Goal: Information Seeking & Learning: Learn about a topic

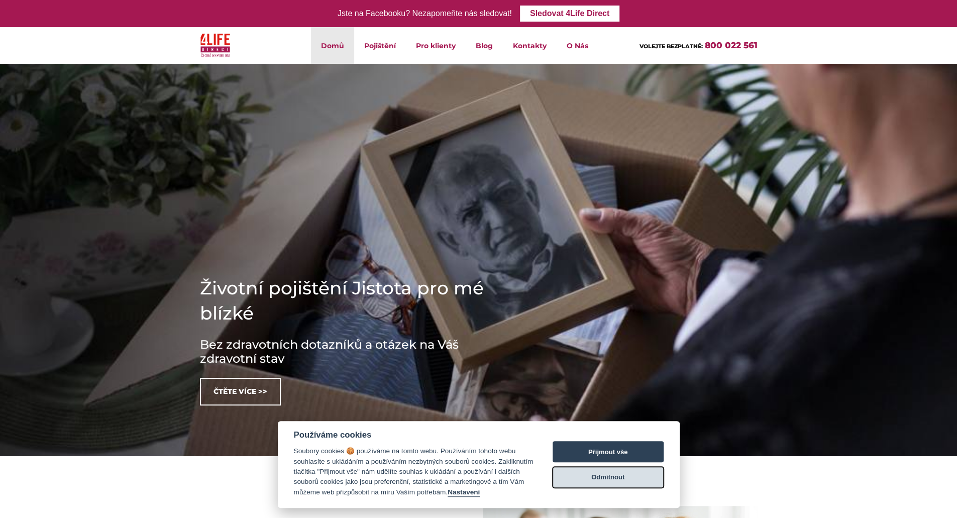
click at [601, 472] on button "Odmítnout" at bounding box center [608, 477] width 111 height 21
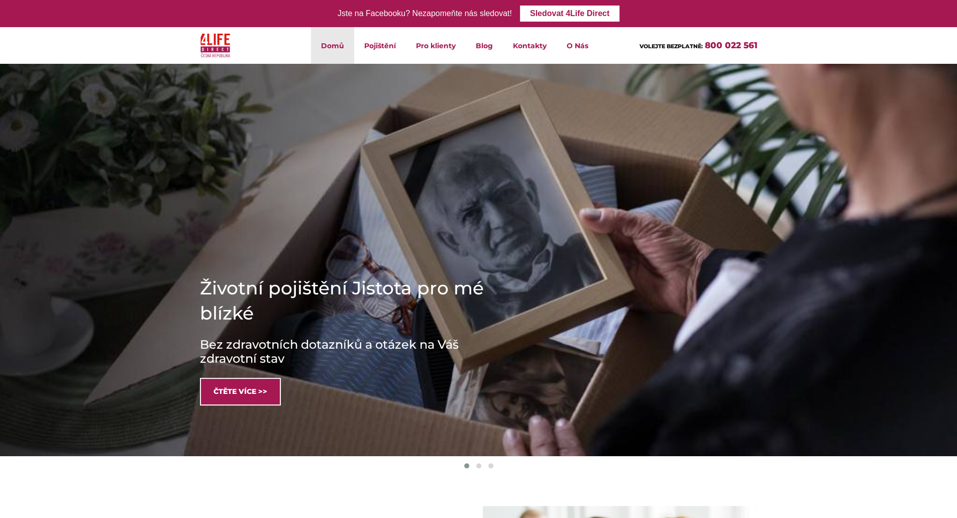
click at [245, 388] on link "Čtěte více >>" at bounding box center [240, 392] width 81 height 28
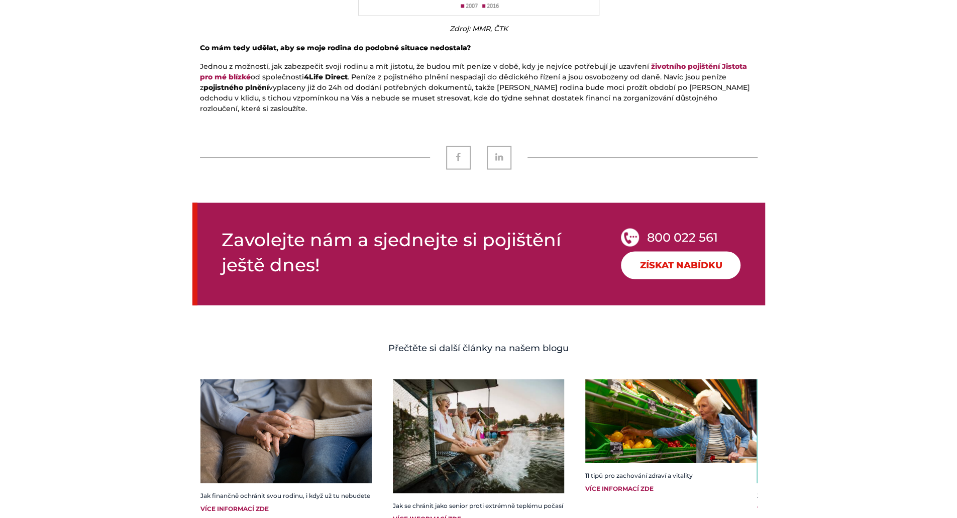
scroll to position [1389, 0]
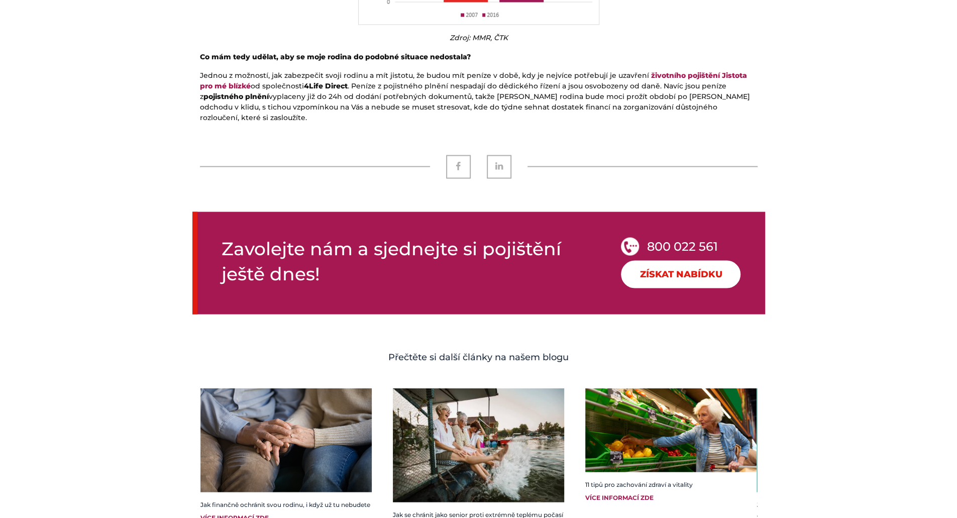
click at [686, 260] on link "Získat nabídku" at bounding box center [681, 274] width 120 height 28
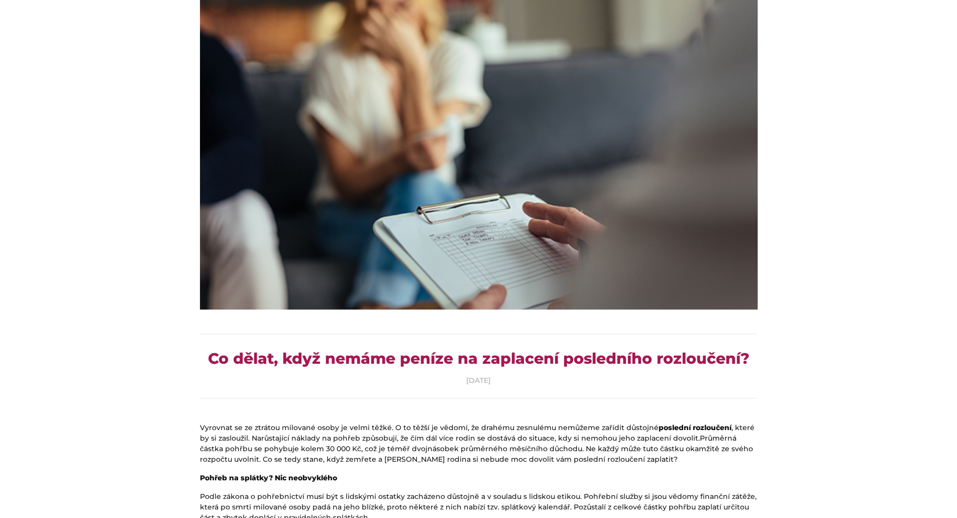
scroll to position [0, 0]
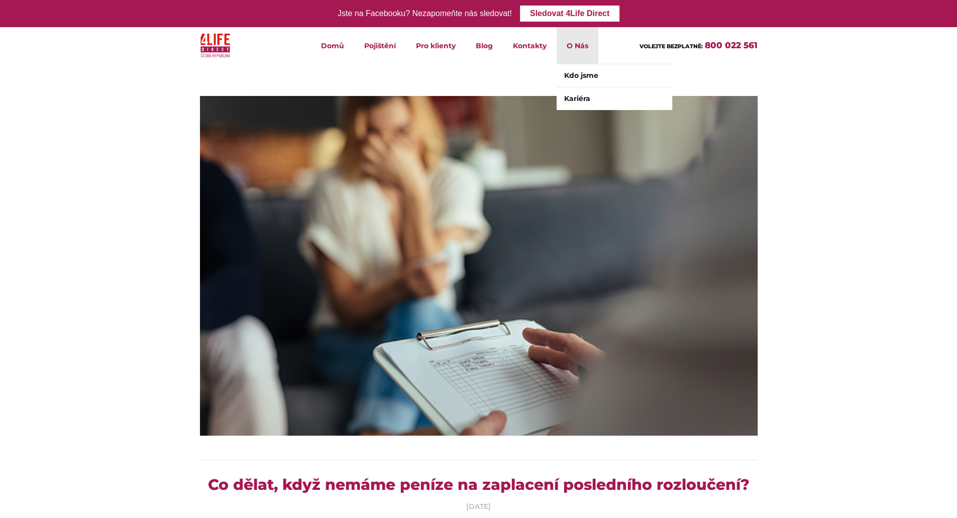
click at [580, 48] on li "O Nás Kdo jsme Kariéra" at bounding box center [578, 45] width 42 height 37
click at [583, 97] on link "Kariéra" at bounding box center [615, 98] width 116 height 23
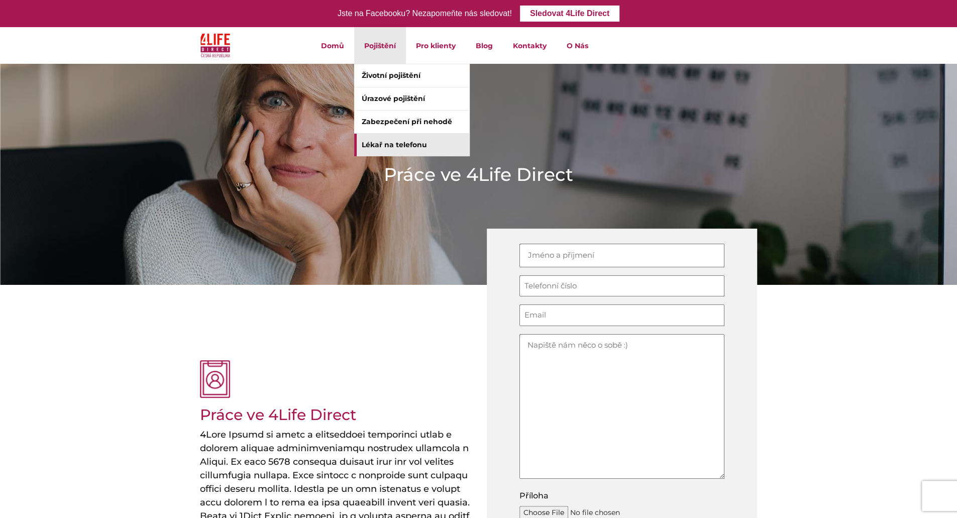
click at [390, 137] on link "Lékař na telefonu" at bounding box center [412, 145] width 116 height 23
